Goal: Task Accomplishment & Management: Manage account settings

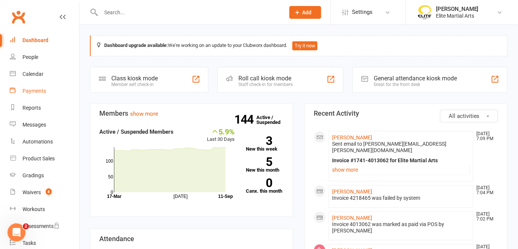
click at [32, 93] on div "Payments" at bounding box center [35, 91] width 24 height 6
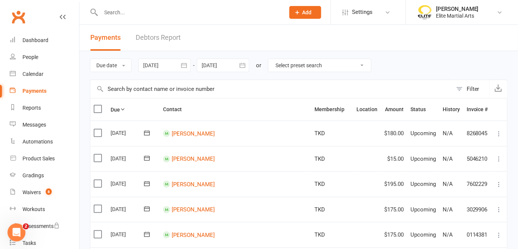
click at [32, 94] on div "Payments" at bounding box center [35, 91] width 24 height 6
click at [164, 34] on link "Debtors Report" at bounding box center [158, 38] width 45 height 26
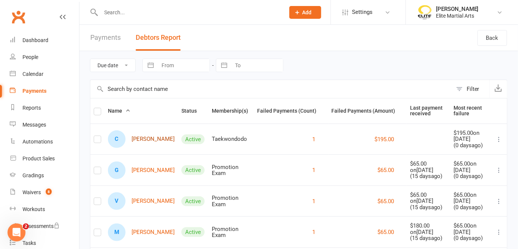
click at [146, 135] on link "C [PERSON_NAME]" at bounding box center [141, 139] width 67 height 18
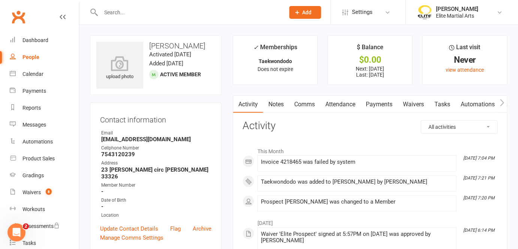
click at [386, 105] on link "Payments" at bounding box center [379, 104] width 37 height 17
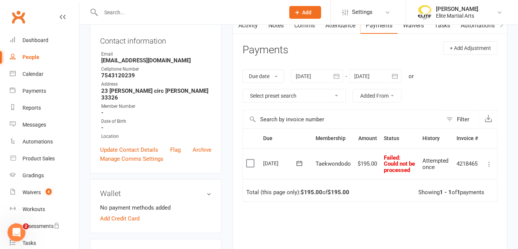
scroll to position [80, 0]
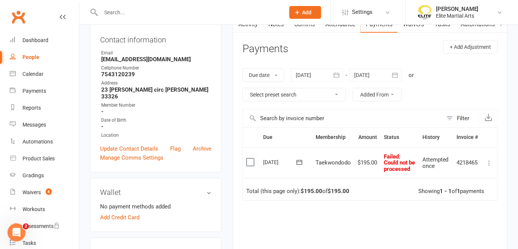
click at [60, 18] on icon at bounding box center [63, 17] width 6 height 6
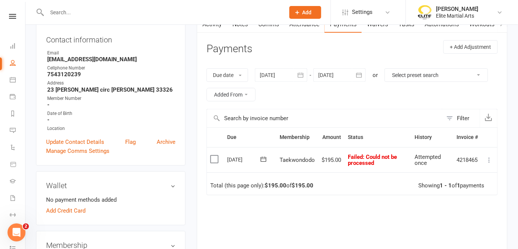
click at [487, 156] on icon at bounding box center [490, 160] width 8 height 8
click at [458, 191] on link "Mark as Paid (POS)" at bounding box center [457, 189] width 74 height 15
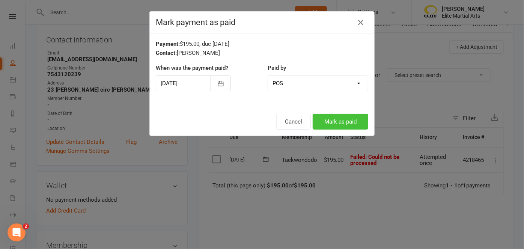
click at [345, 124] on button "Mark as paid" at bounding box center [340, 122] width 56 height 16
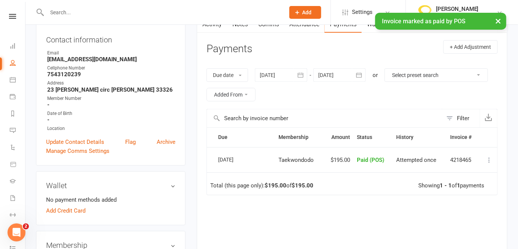
click at [13, 13] on div "× Invoice marked as paid by POS" at bounding box center [254, 13] width 509 height 0
click at [9, 13] on div "× Invoice marked as paid by POS" at bounding box center [254, 13] width 509 height 0
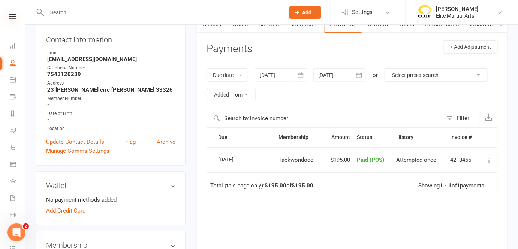
click at [11, 15] on icon at bounding box center [12, 16] width 7 height 5
